Goal: Task Accomplishment & Management: Manage account settings

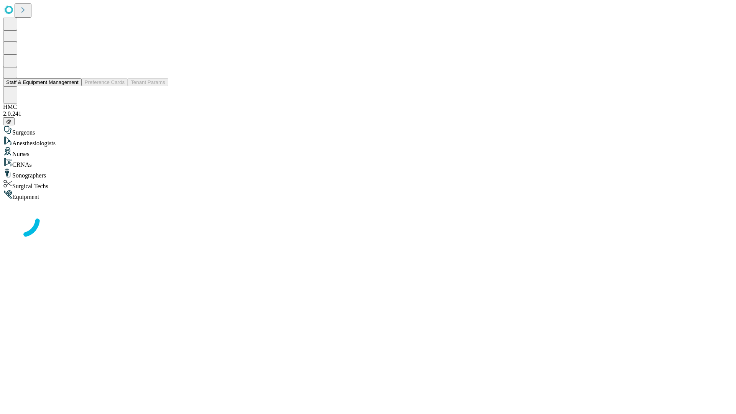
click at [73, 86] on button "Staff & Equipment Management" at bounding box center [42, 82] width 79 height 8
